Goal: Information Seeking & Learning: Learn about a topic

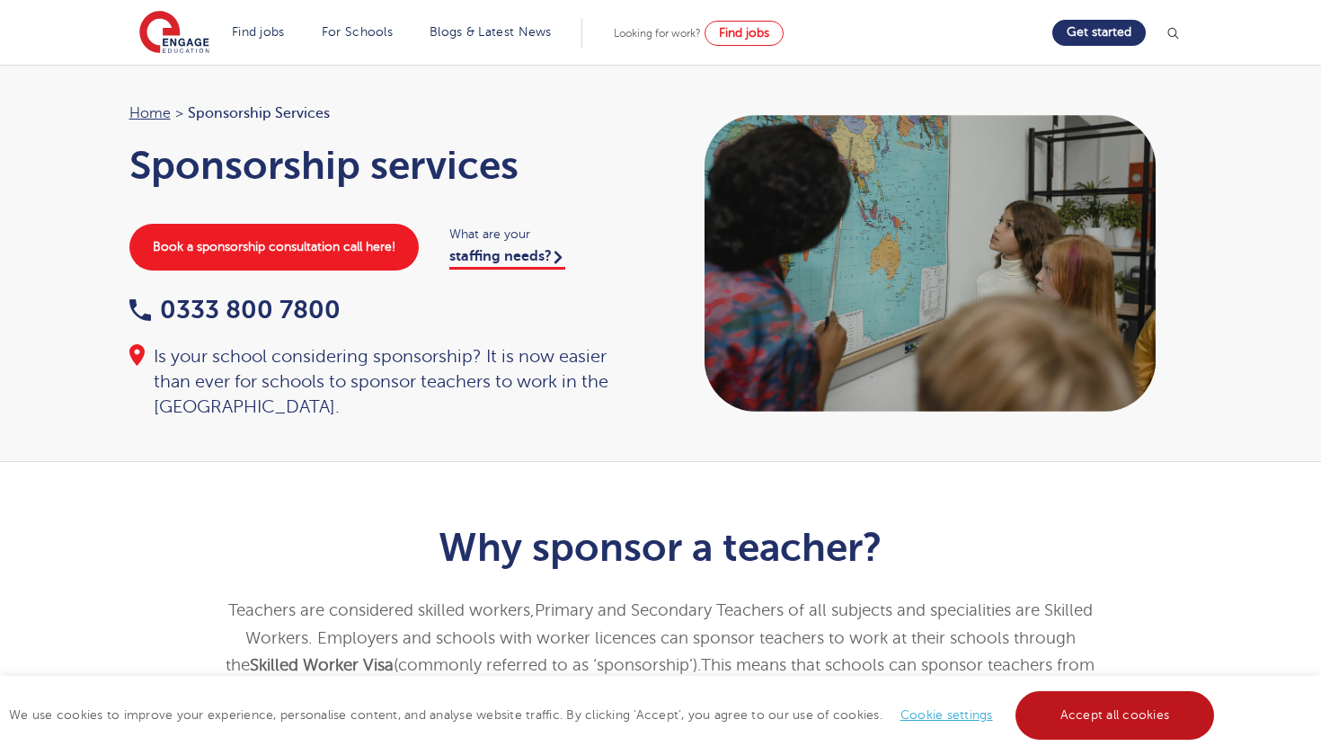
click at [1060, 729] on link "Accept all cookies" at bounding box center [1114, 715] width 199 height 49
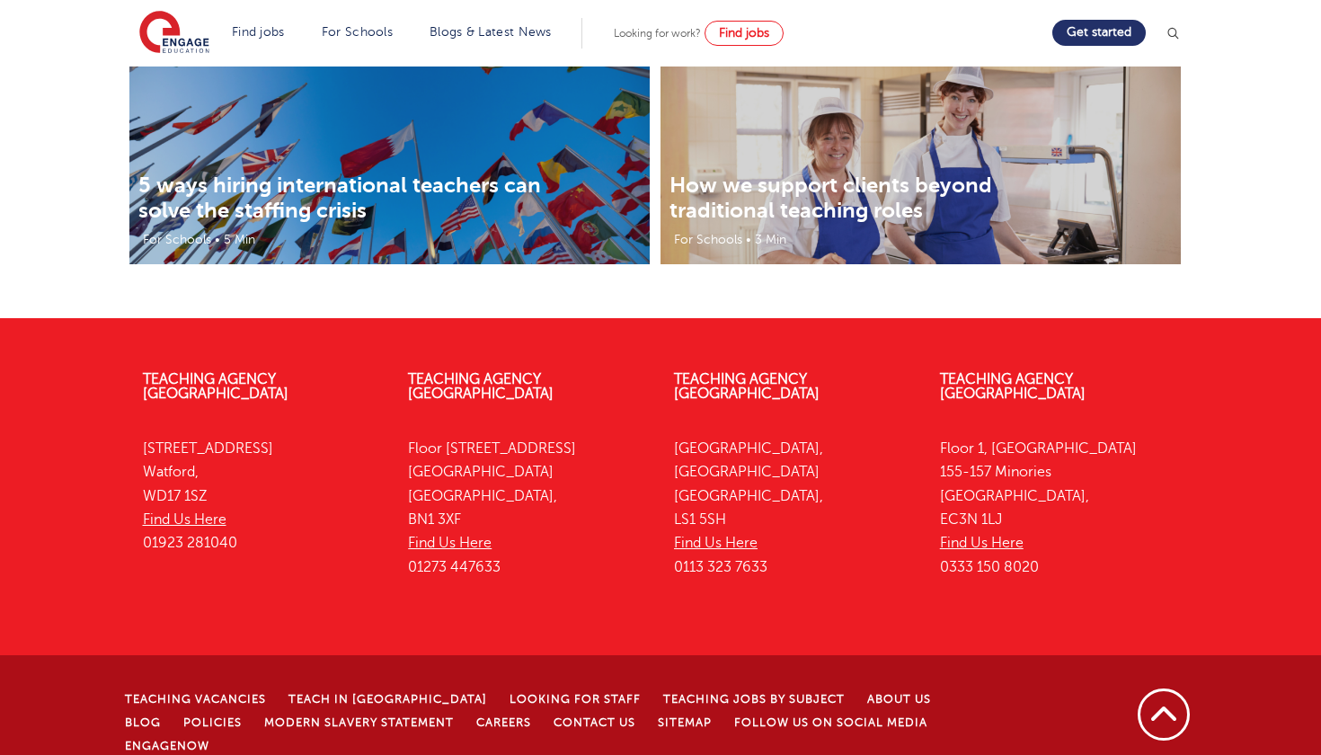
scroll to position [3728, 0]
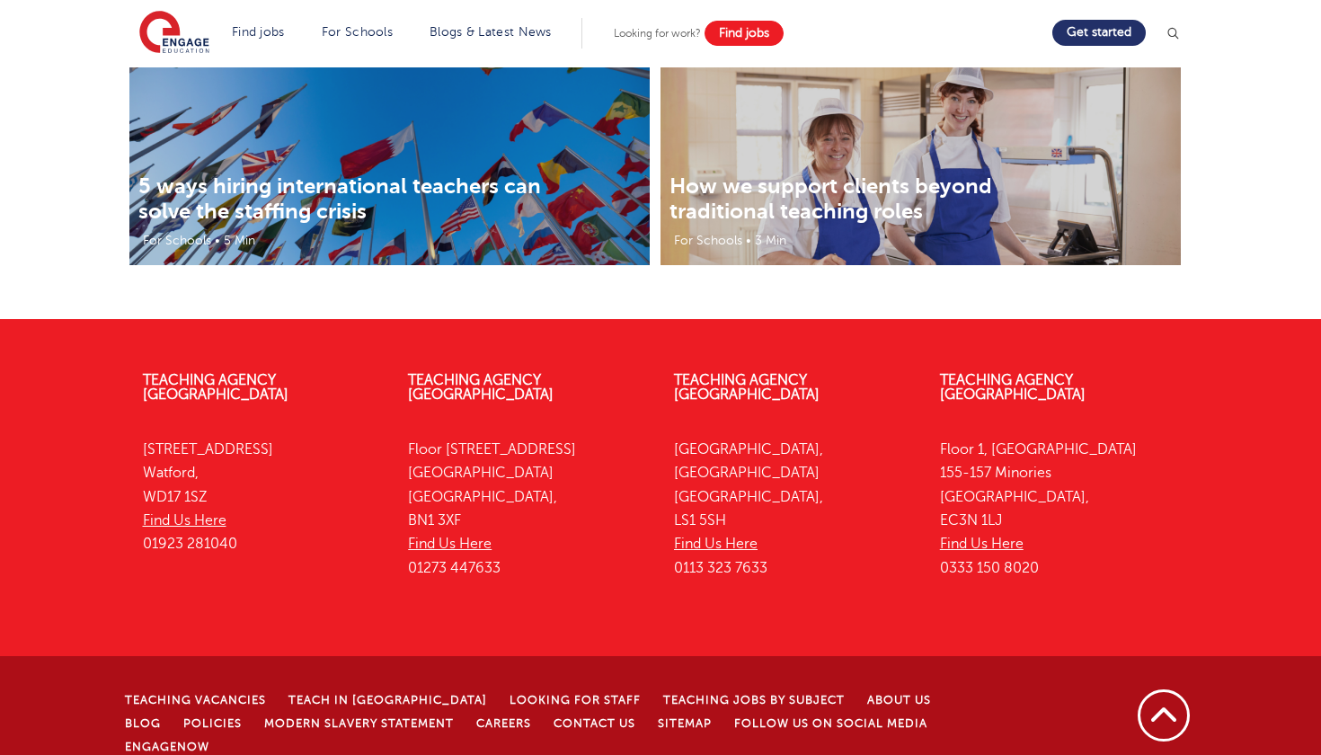
click at [748, 36] on span "Find jobs" at bounding box center [744, 32] width 50 height 13
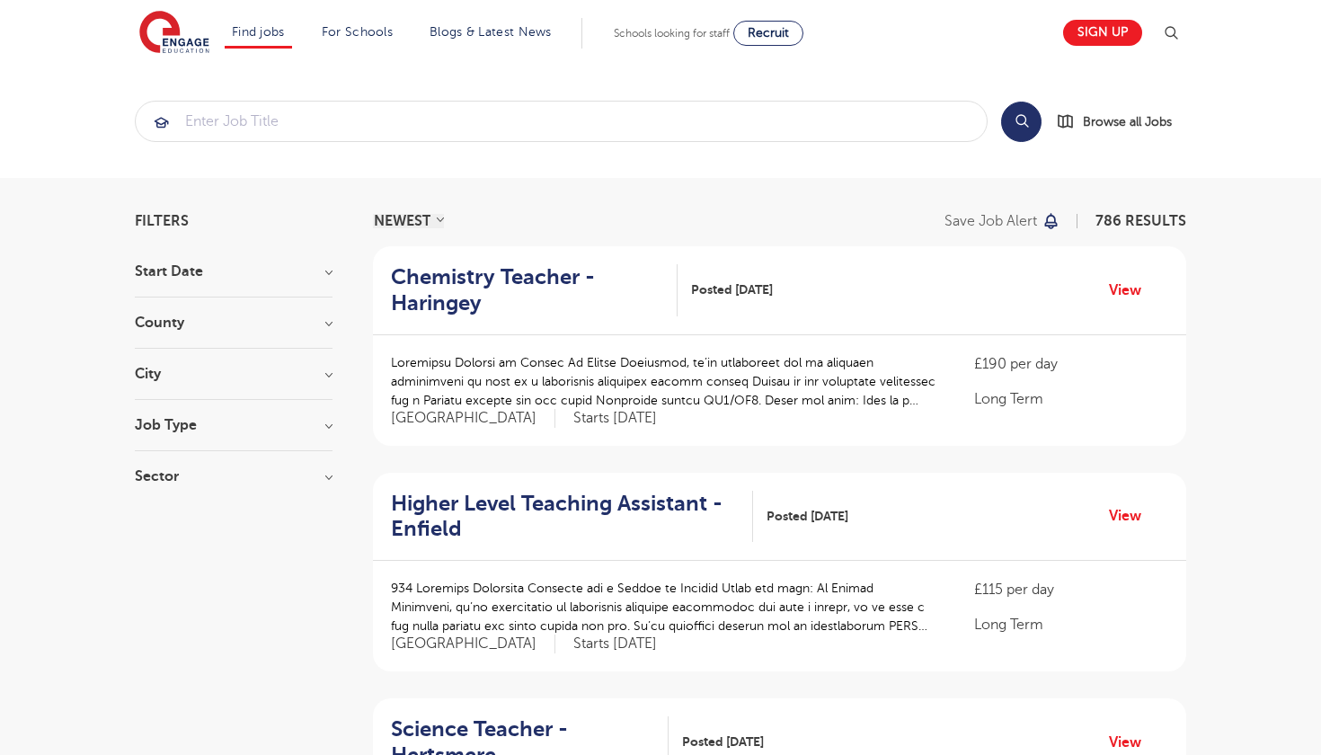
click at [327, 273] on h3 "Start Date" at bounding box center [234, 271] width 198 height 14
click at [327, 271] on h3 "Start Date" at bounding box center [234, 271] width 198 height 14
click at [327, 322] on h3 "County" at bounding box center [234, 322] width 198 height 14
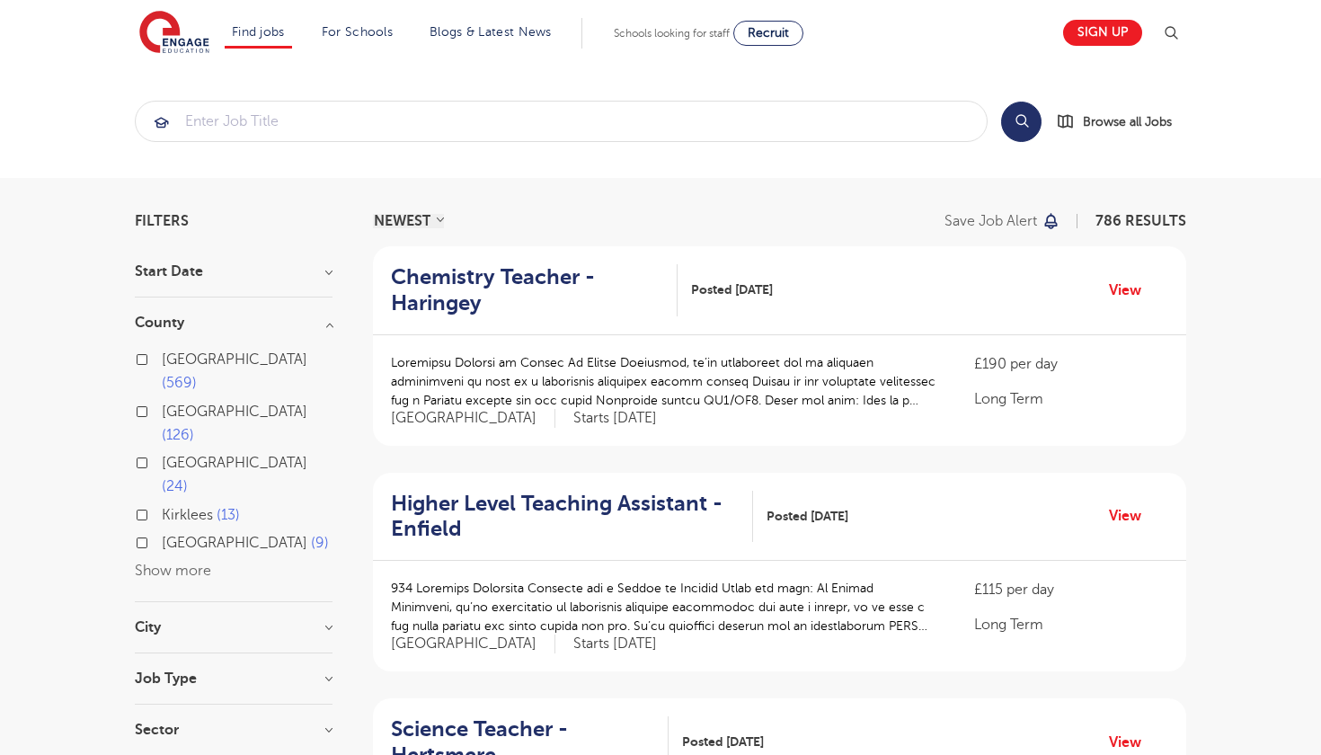
click at [327, 322] on h3 "County" at bounding box center [234, 322] width 198 height 14
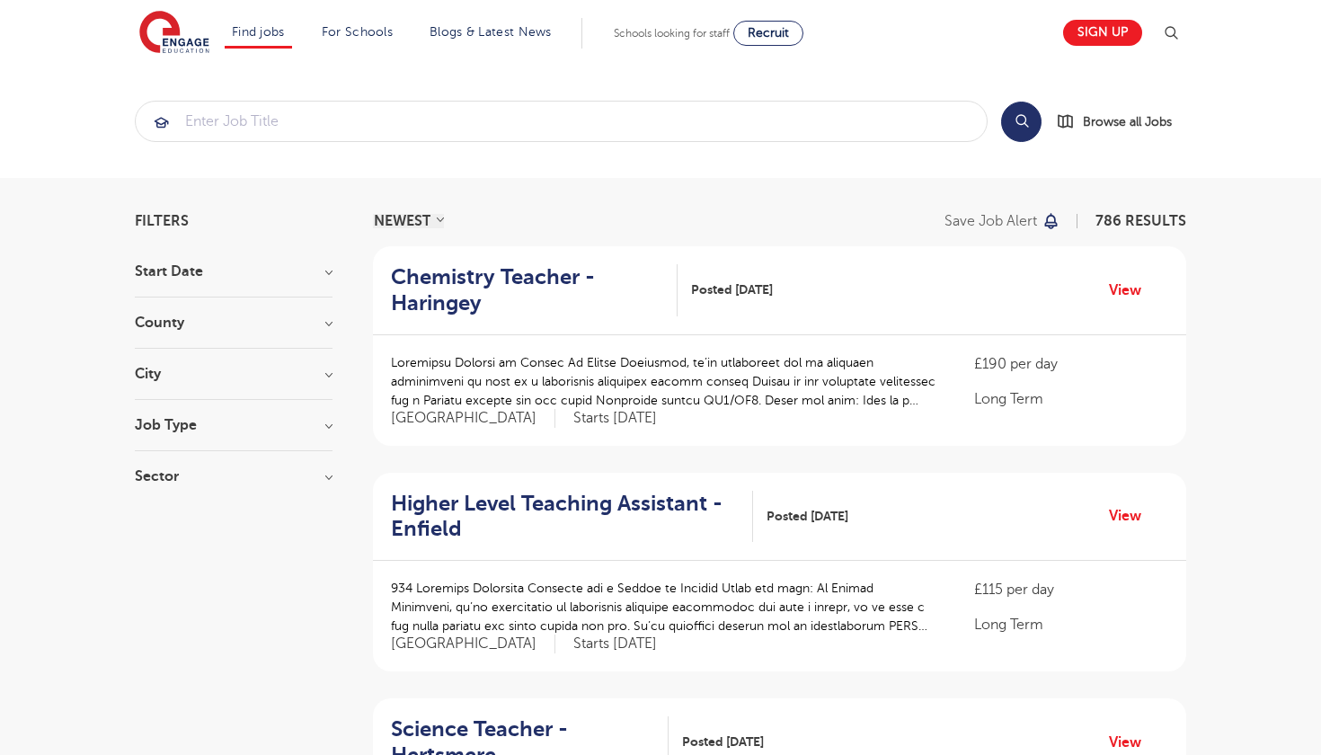
click at [328, 388] on div "City Hounslow 59 Wandsworth 31 Bromley 30 Newham 30 Redbridge 28 Show more" at bounding box center [234, 383] width 198 height 33
click at [328, 382] on div "City Hounslow 59 Wandsworth 31 Bromley 30 Newham 30 Redbridge 28 Show more" at bounding box center [234, 383] width 198 height 33
click at [328, 377] on h3 "City" at bounding box center [234, 374] width 198 height 14
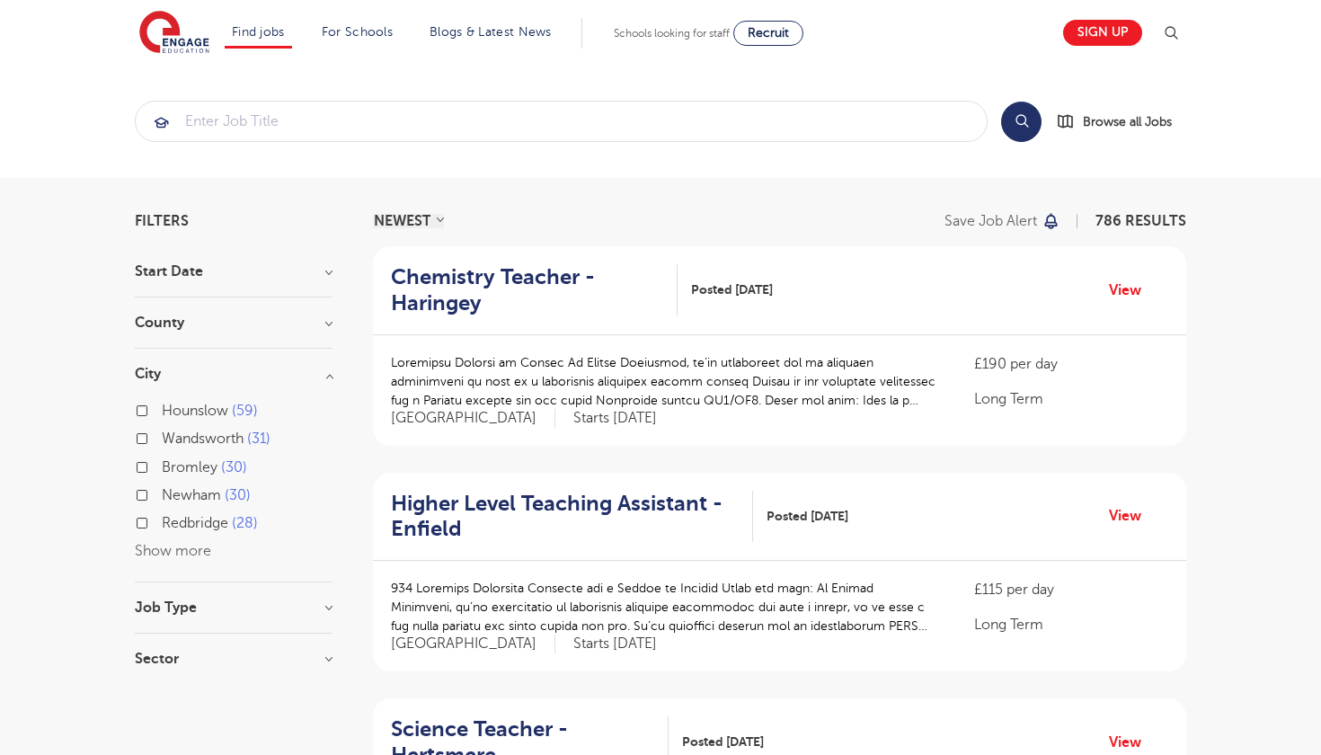
click at [328, 377] on h3 "City" at bounding box center [234, 374] width 198 height 14
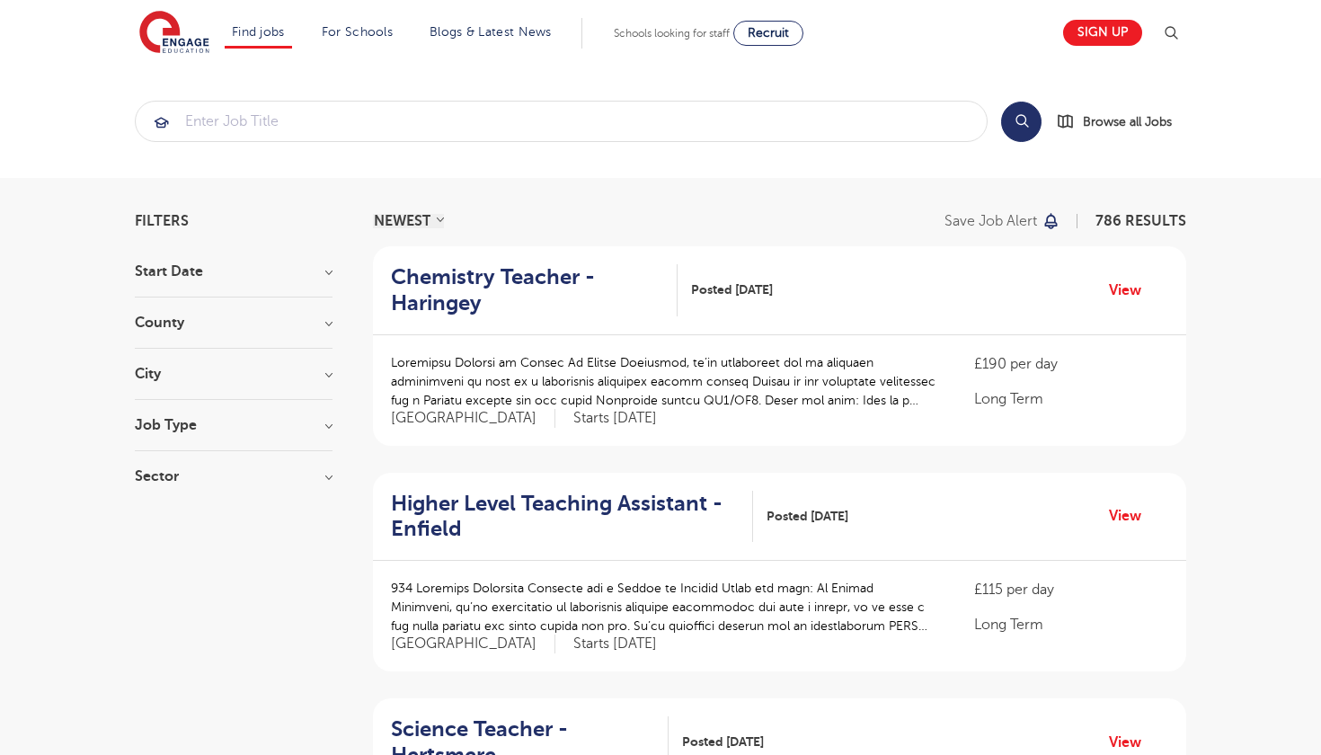
click at [328, 421] on h3 "Job Type" at bounding box center [234, 425] width 198 height 14
click at [331, 428] on h3 "Job Type" at bounding box center [234, 425] width 198 height 14
click at [329, 477] on h3 "Sector" at bounding box center [234, 476] width 198 height 14
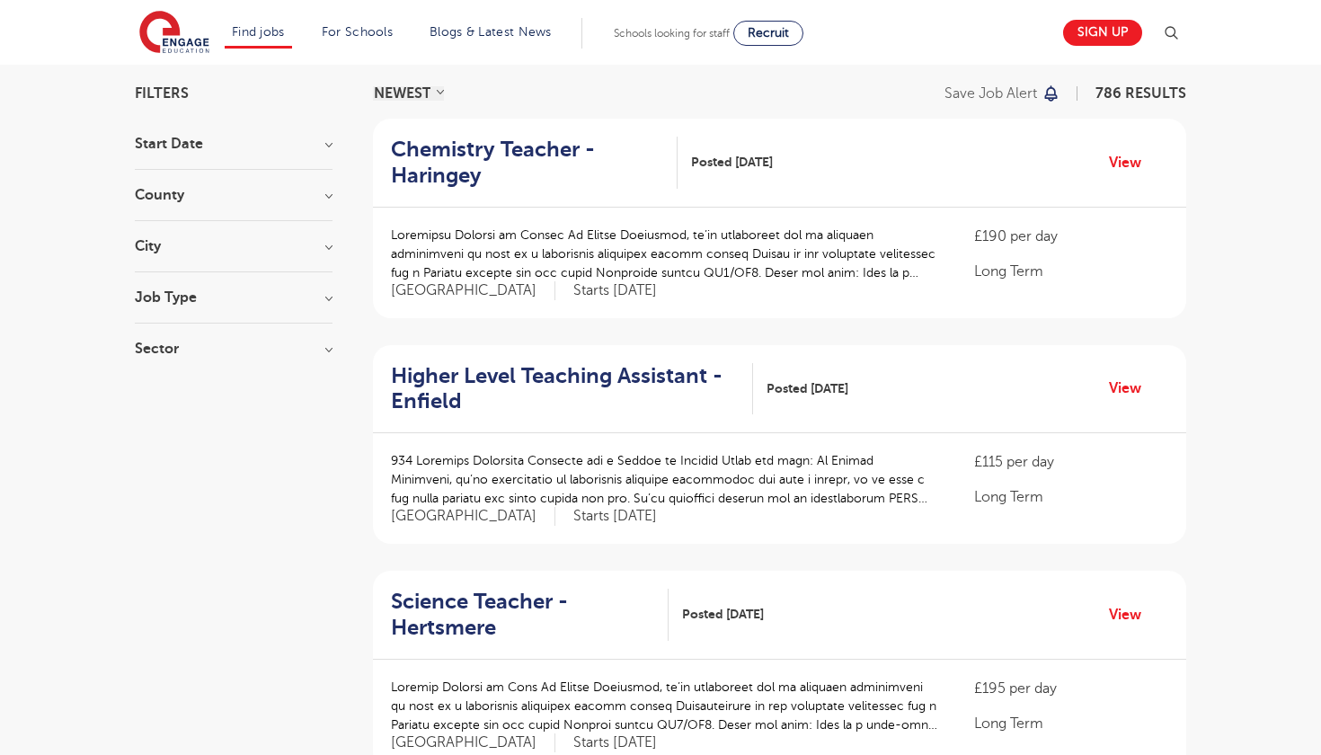
scroll to position [148, 0]
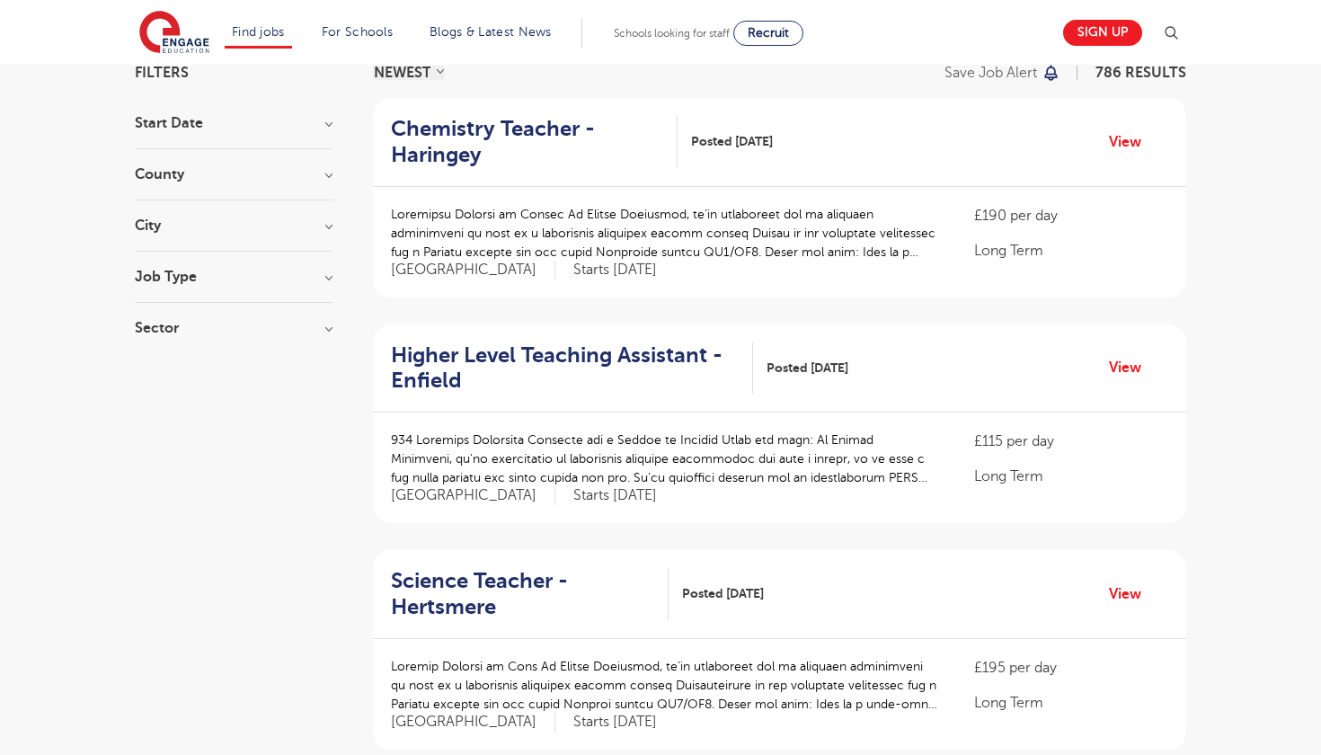
click at [655, 345] on h2 "Higher Level Teaching Assistant - Enfield" at bounding box center [565, 368] width 348 height 52
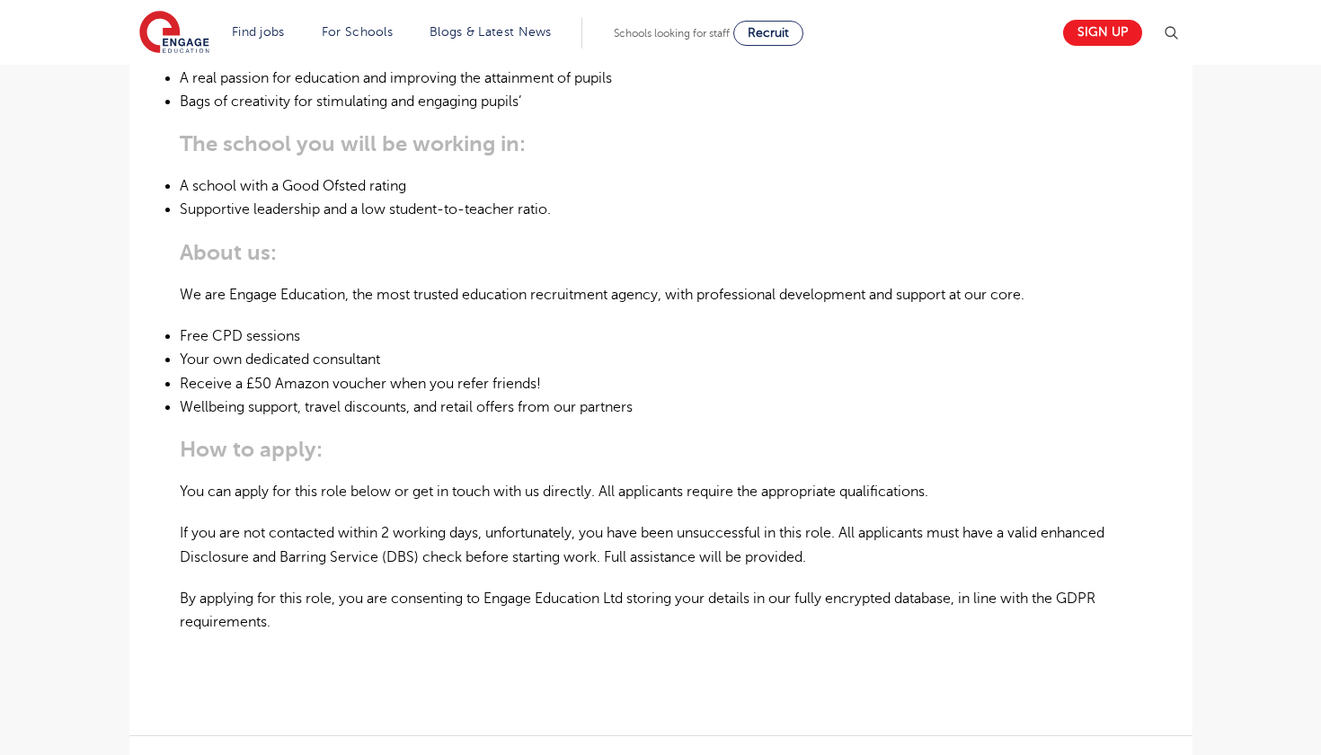
scroll to position [908, 0]
